Goal: Book appointment/travel/reservation

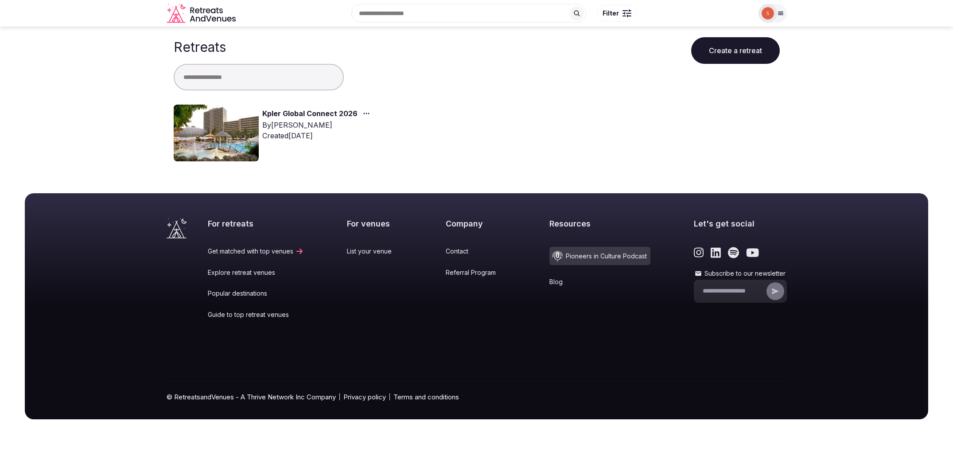
click at [314, 108] on link "Kpler Global Connect 2026" at bounding box center [309, 114] width 95 height 12
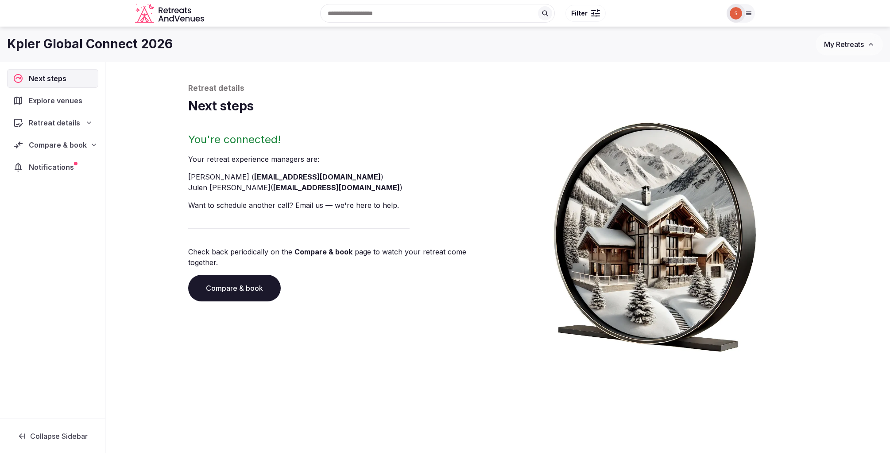
click at [65, 150] on div "Compare & book" at bounding box center [52, 145] width 91 height 19
click at [45, 206] on span "Proposals received (6)" at bounding box center [56, 202] width 70 height 9
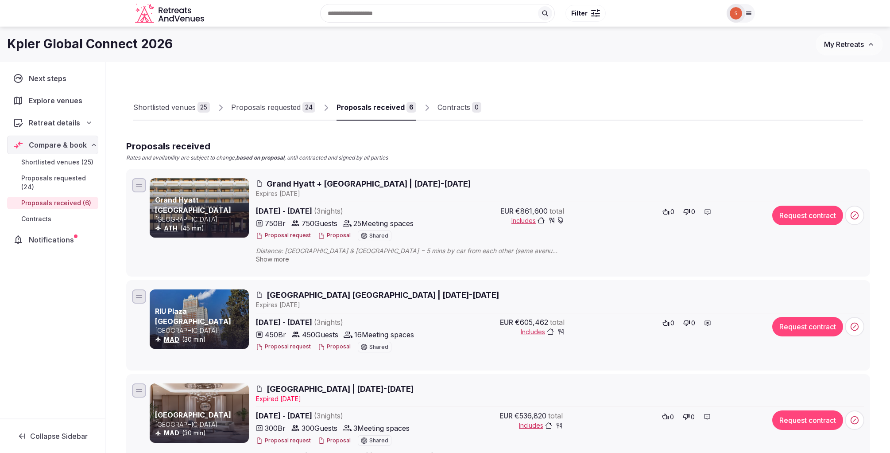
click at [353, 188] on span "Grand Hyatt + [GEOGRAPHIC_DATA] | [DATE]-[DATE]" at bounding box center [369, 183] width 204 height 11
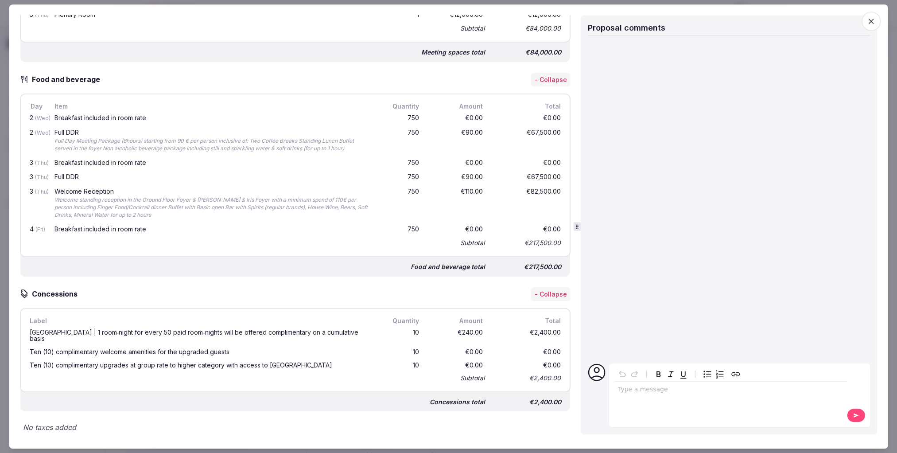
scroll to position [1077, 0]
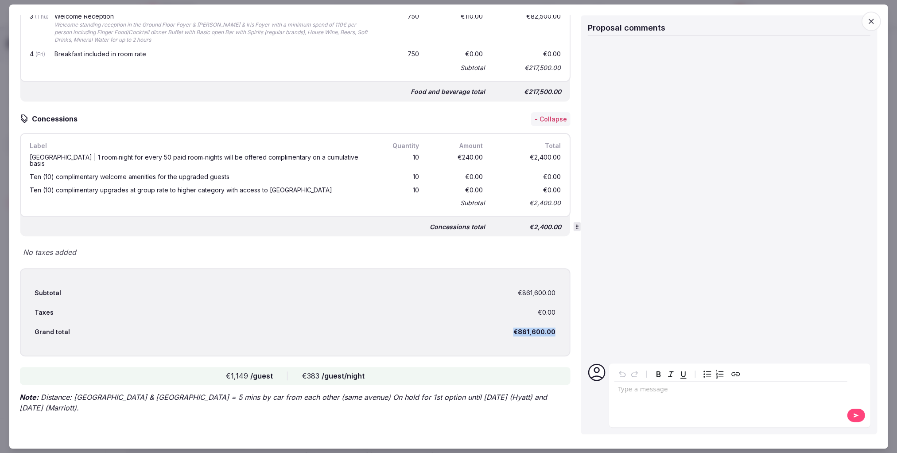
drag, startPoint x: 500, startPoint y: 332, endPoint x: 557, endPoint y: 330, distance: 57.1
click at [557, 330] on div "Subtotal €861,600.00 Taxes €0.00 Grand total €861,600.00" at bounding box center [294, 312] width 551 height 88
copy div "€861,600.00"
